Goal: Submit feedback/report problem: Submit feedback/report problem

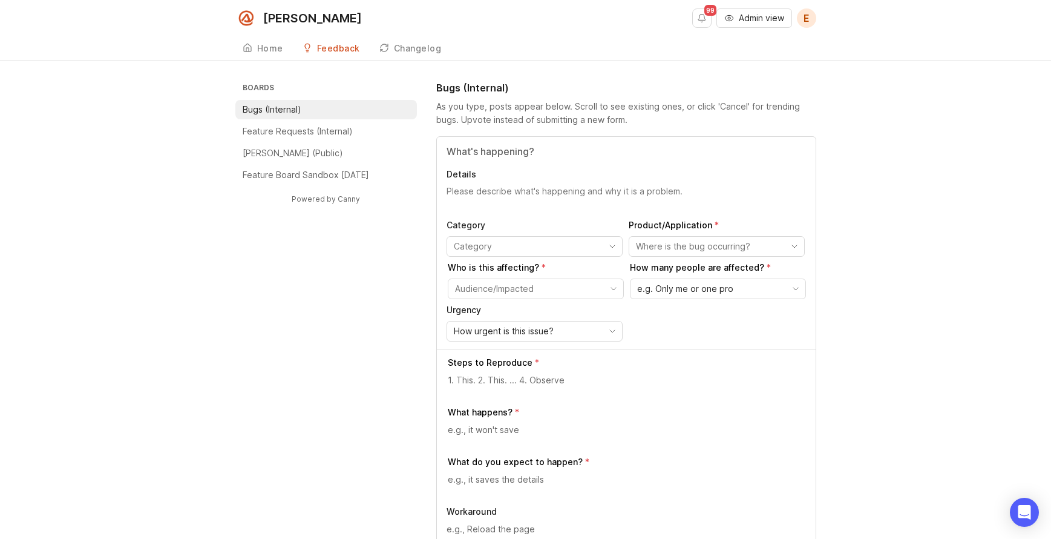
click at [502, 191] on textarea "Details" at bounding box center [626, 197] width 359 height 24
click at [503, 147] on input "Title" at bounding box center [626, 151] width 359 height 15
click at [348, 139] on li "Feature Requests (Internal)" at bounding box center [326, 131] width 182 height 19
type input "Dashboard call instructions page says that spam calls won't be charged"
click at [589, 194] on textarea "Details" at bounding box center [626, 197] width 359 height 24
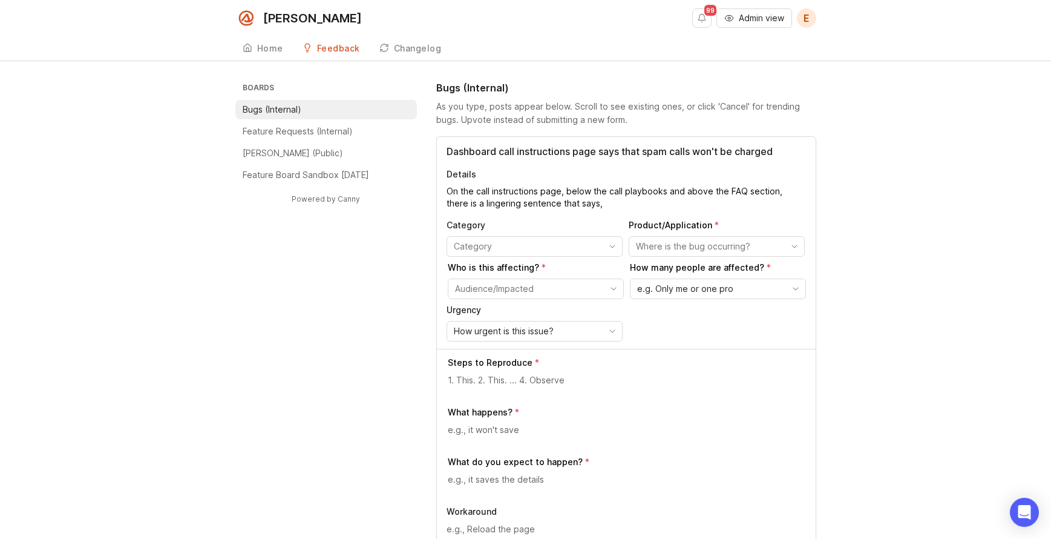
paste textarea ""Spam calls are blocked and won't be charged""
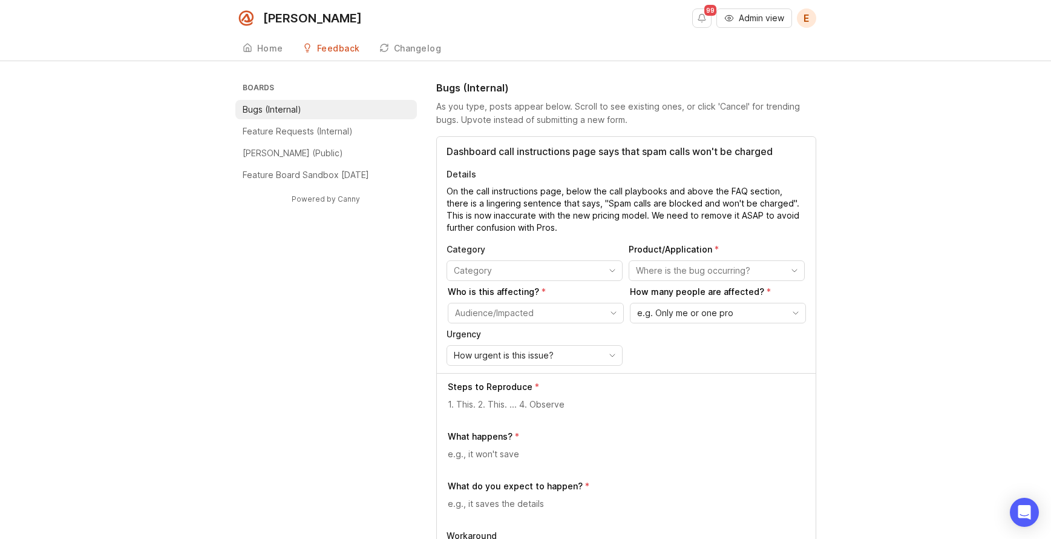
type textarea "On the call instructions page, below the call playbooks and above the FAQ secti…"
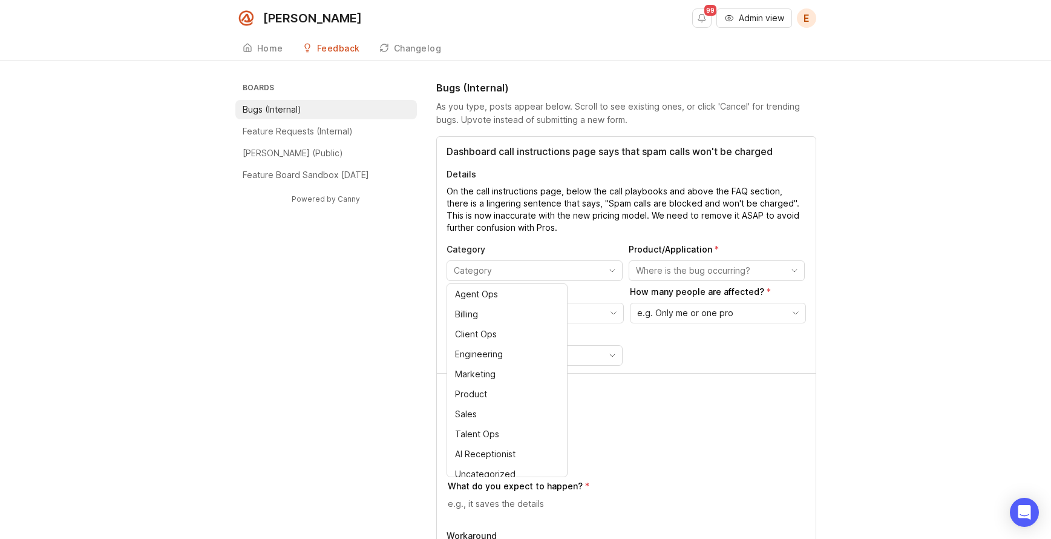
click at [531, 266] on input "toggle menu" at bounding box center [528, 270] width 148 height 13
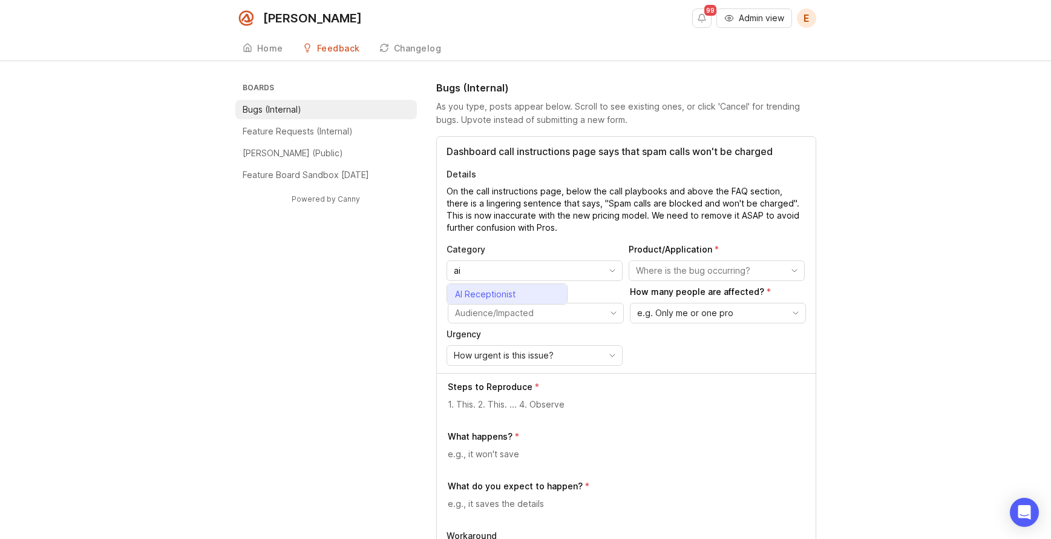
click at [545, 293] on li "AI Receptionist" at bounding box center [507, 294] width 120 height 20
type input "AI Receptionist"
click at [724, 266] on input "toggle menu" at bounding box center [710, 270] width 148 height 13
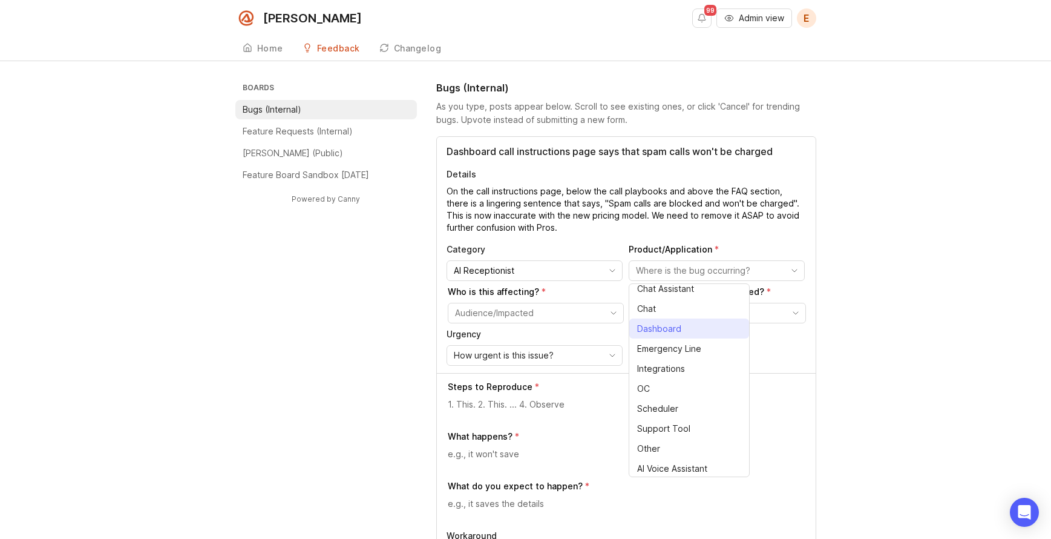
scroll to position [27, 0]
click at [664, 329] on span "Dashboard" at bounding box center [659, 326] width 44 height 13
type input "Dashboard"
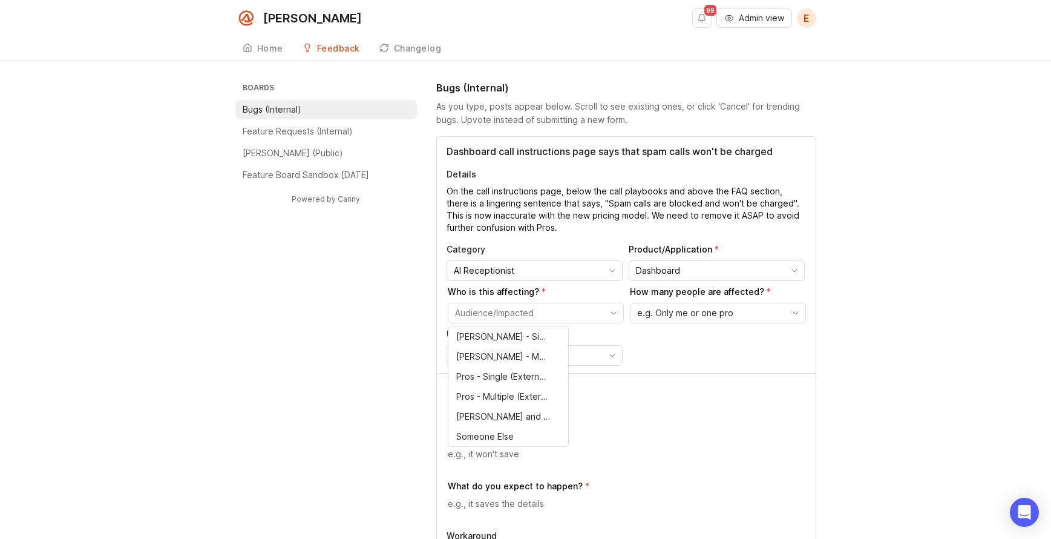
click at [557, 313] on input "toggle menu" at bounding box center [529, 312] width 148 height 13
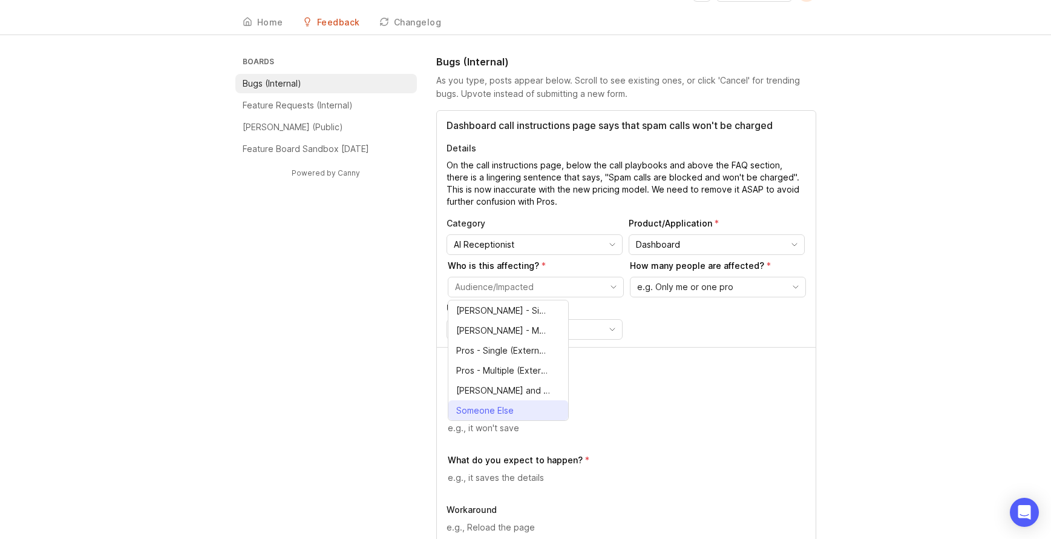
scroll to position [27, 0]
click at [513, 390] on span "[PERSON_NAME] and Pros (Everyone)" at bounding box center [503, 389] width 94 height 13
type input "[PERSON_NAME] and Pros (Everyone)"
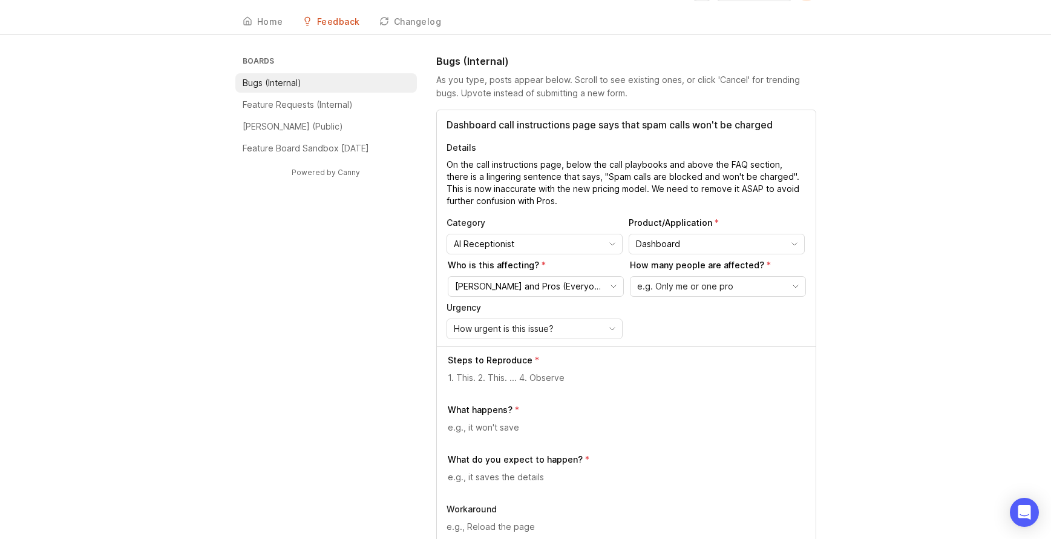
click at [693, 286] on span "e.g. Only me or one pro" at bounding box center [685, 286] width 96 height 13
click at [717, 368] on span "Everyone or every pro" at bounding box center [683, 369] width 91 height 13
click at [555, 332] on div "How urgent is this issue?" at bounding box center [525, 328] width 156 height 19
click at [499, 355] on li "Urgent" at bounding box center [507, 352] width 120 height 20
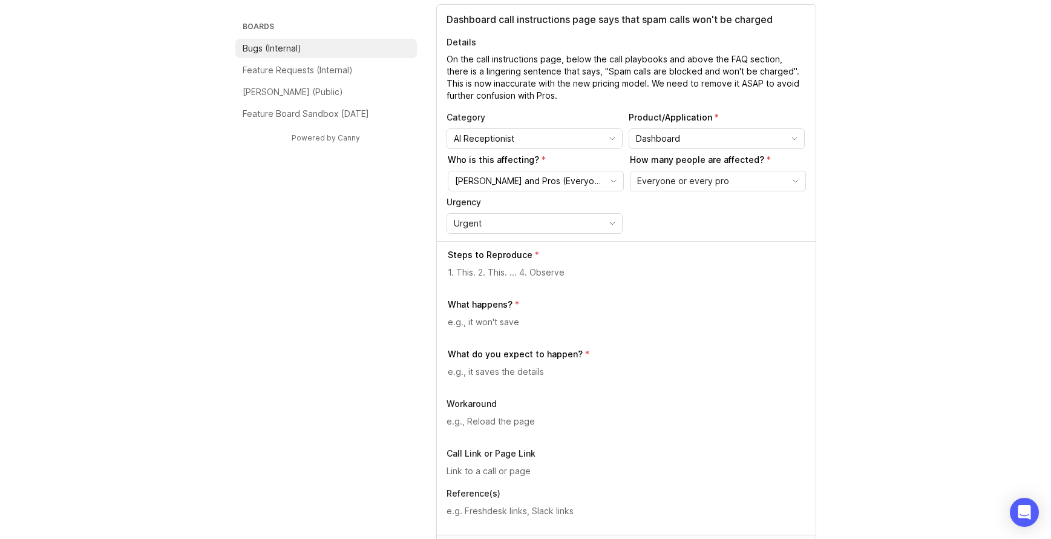
scroll to position [133, 0]
click at [497, 274] on textarea at bounding box center [627, 270] width 358 height 13
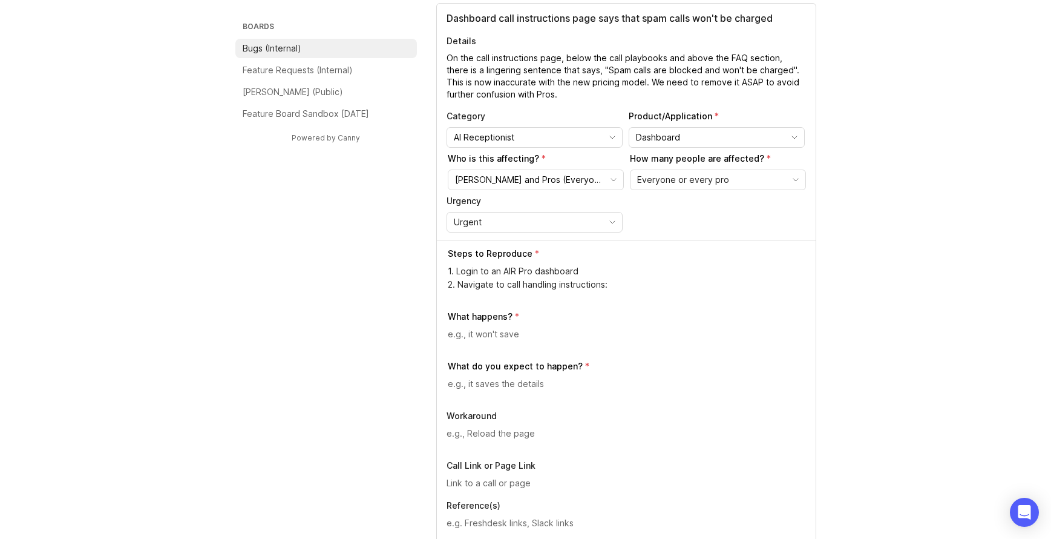
paste textarea ""Spam calls are blocked and won't be charged""
drag, startPoint x: 506, startPoint y: 284, endPoint x: 554, endPoint y: 284, distance: 47.8
click at [554, 284] on textarea "1. Login to an AIR Pro dashboard 2. Navigate to call handling instructions:" at bounding box center [627, 277] width 358 height 27
click at [587, 277] on textarea "1. Login to an AIR Pro dashboard 2. Navigate to Instructions:" at bounding box center [627, 277] width 358 height 27
click at [587, 278] on textarea "1. Login to an AIR Pro dashboard 2. Navigate to Instructions:" at bounding box center [627, 277] width 358 height 27
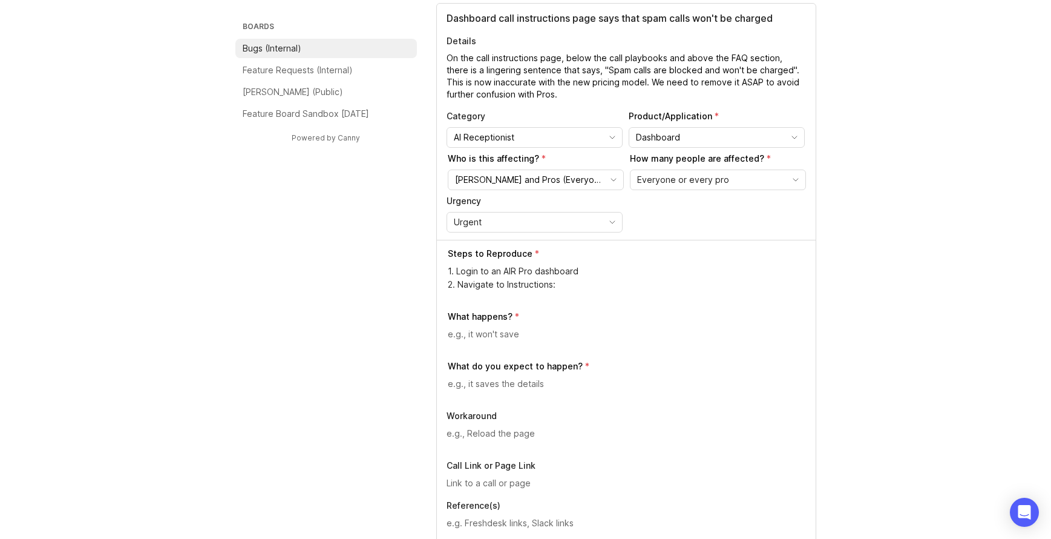
click at [587, 285] on textarea "1. Login to an AIR Pro dashboard 2. Navigate to Instructions:" at bounding box center [627, 277] width 358 height 27
paste textarea "[URL][PERSON_NAME]"
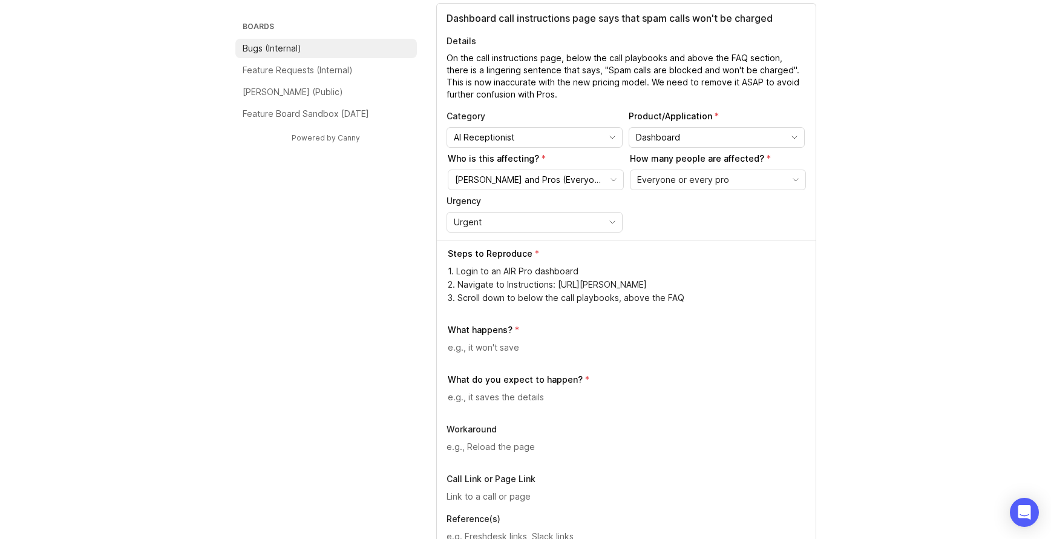
type textarea "1. Login to an AIR Pro dashboard 2. Navigate to Instructions: [URL][PERSON_NAME…"
click at [607, 358] on div at bounding box center [627, 352] width 358 height 23
type textarea "sentence is wrong"
click at [551, 399] on textarea at bounding box center [627, 396] width 358 height 13
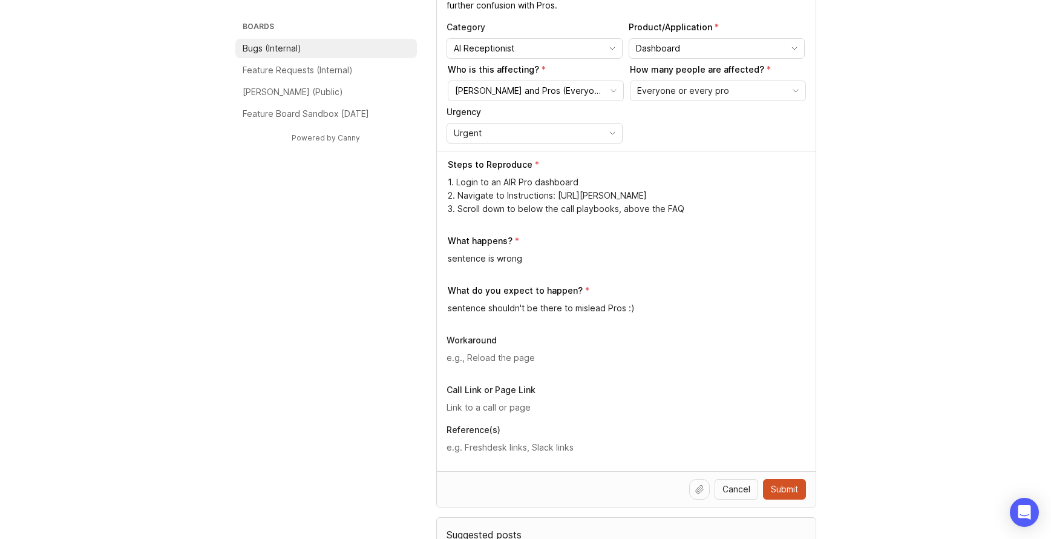
scroll to position [223, 0]
type textarea "sentence shouldn't be there to mislead Pros :)"
click at [509, 410] on input "text" at bounding box center [626, 405] width 359 height 13
paste input "[URL][PERSON_NAME]"
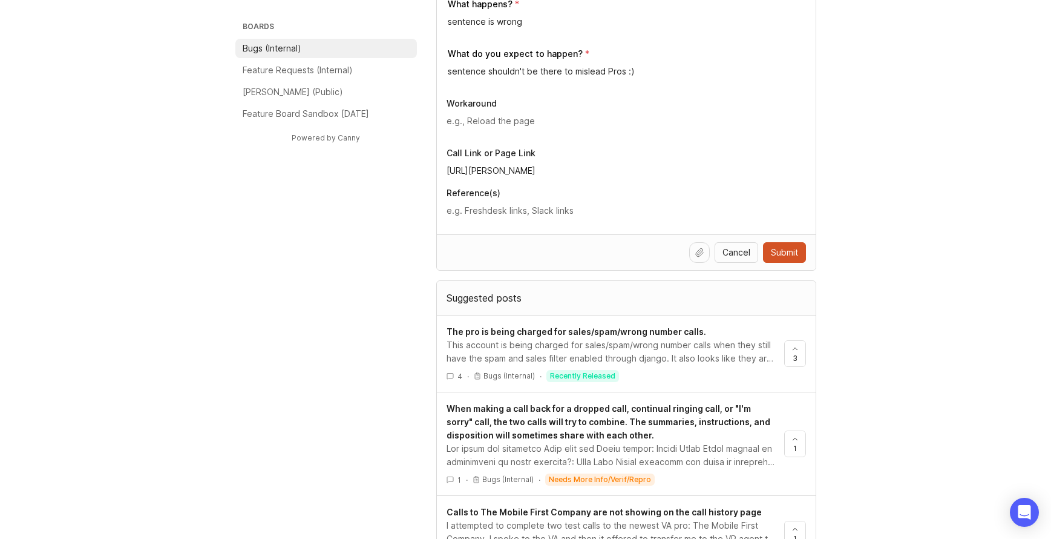
type input "[URL][PERSON_NAME]"
click at [563, 211] on textarea at bounding box center [626, 210] width 359 height 13
click at [561, 215] on textarea at bounding box center [626, 210] width 359 height 13
paste textarea "[URL][DOMAIN_NAME]"
type textarea "[URL][DOMAIN_NAME]"
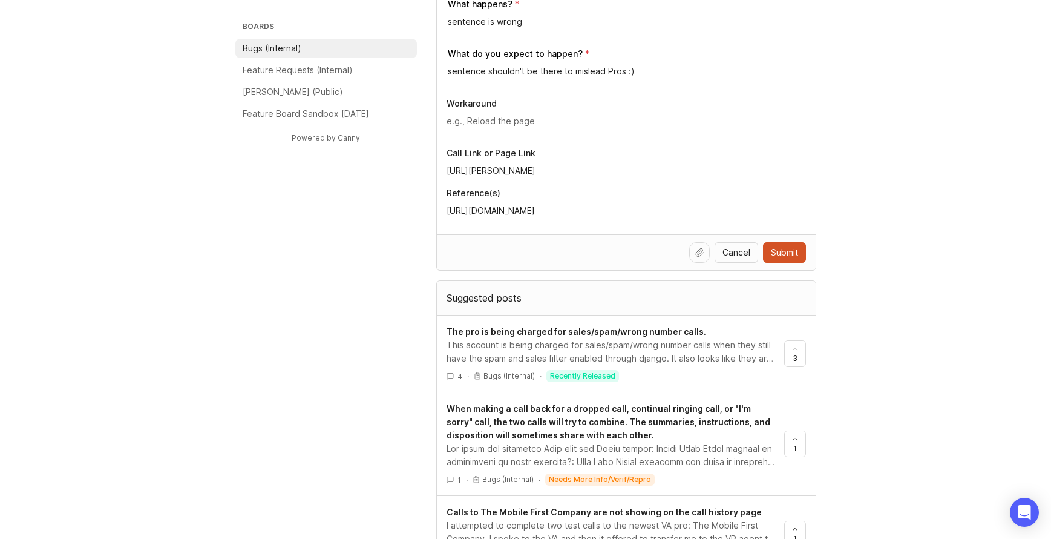
click at [629, 265] on footer "Cancel Submit" at bounding box center [626, 252] width 379 height 36
click at [698, 252] on icon at bounding box center [700, 252] width 10 height 10
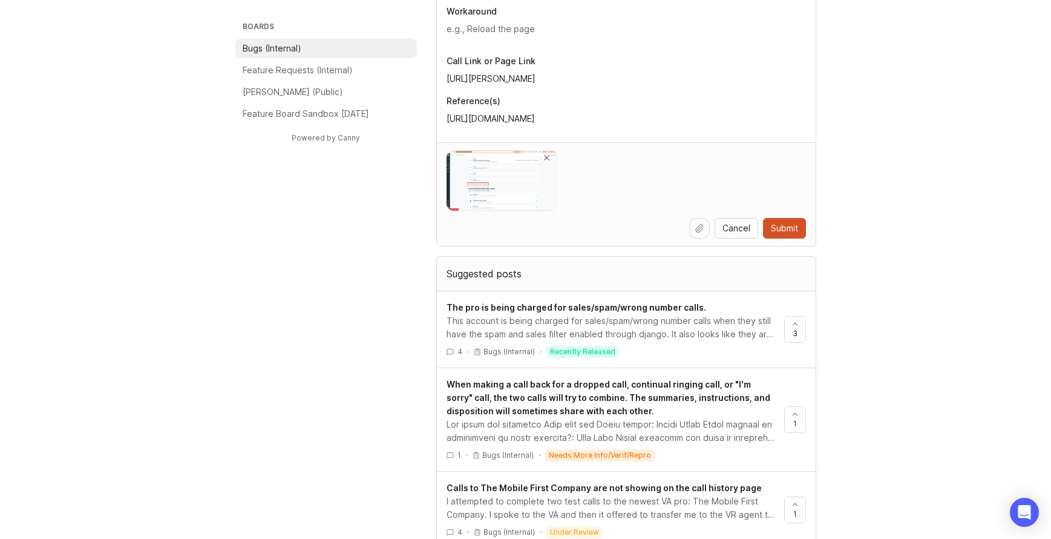
scroll to position [606, 0]
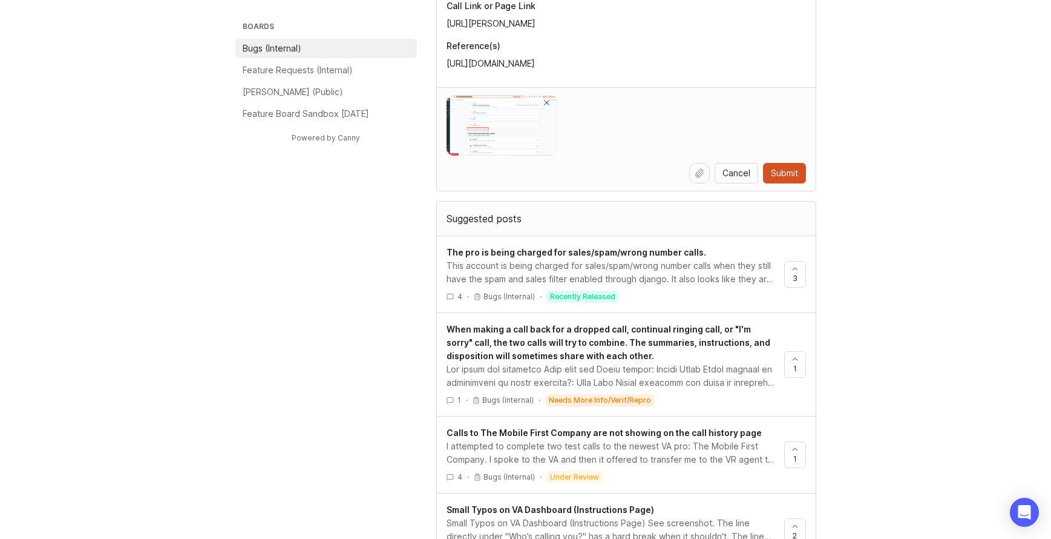
click at [787, 176] on span "Submit" at bounding box center [784, 173] width 27 height 12
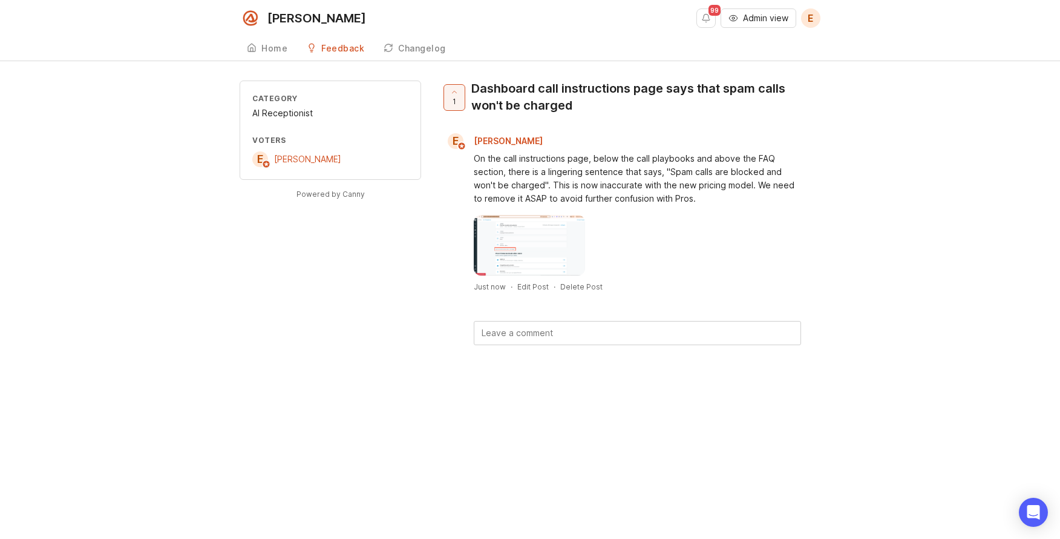
click at [558, 95] on div "Dashboard call instructions page says that spam calls won't be charged" at bounding box center [640, 97] width 339 height 34
